Goal: Information Seeking & Learning: Learn about a topic

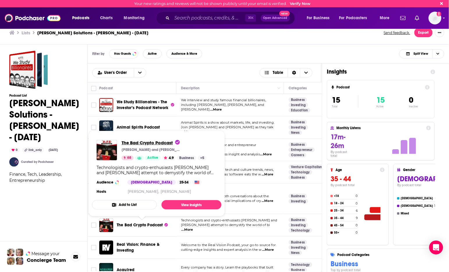
click at [145, 145] on span "The Bad Crypto Podcast" at bounding box center [151, 143] width 58 height 6
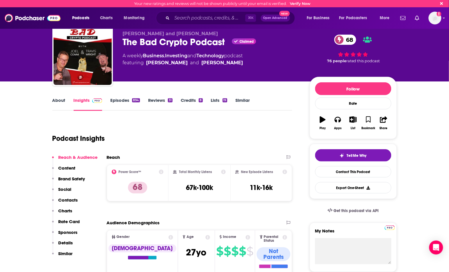
scroll to position [15, 0]
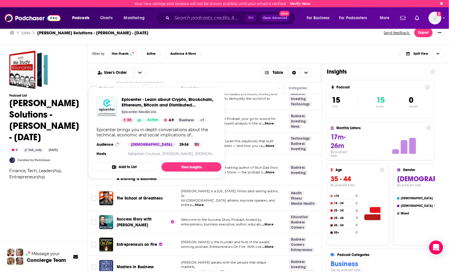
scroll to position [130, 0]
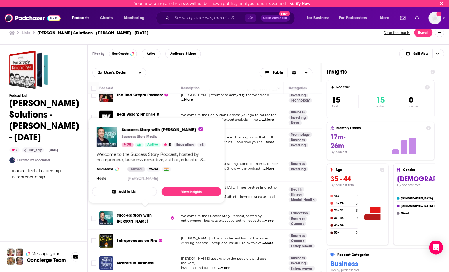
click at [142, 213] on span "Success Story with [PERSON_NAME]" at bounding box center [134, 218] width 35 height 11
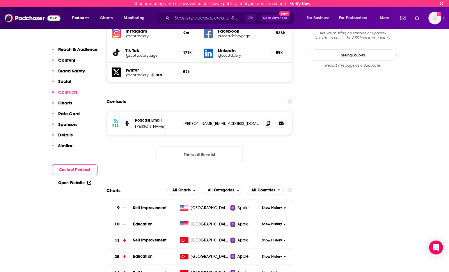
scroll to position [703, 0]
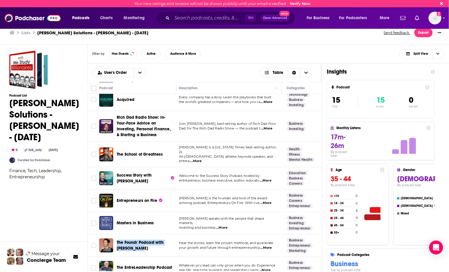
scroll to position [174, 2]
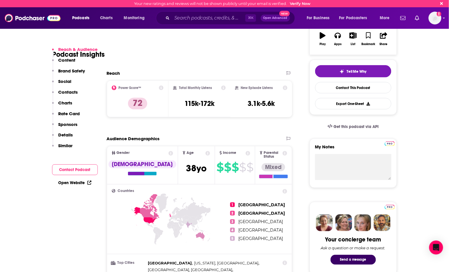
scroll to position [127, 0]
